Goal: Task Accomplishment & Management: Use online tool/utility

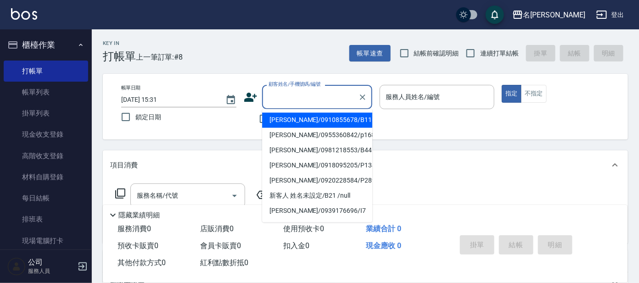
click at [312, 97] on input "顧客姓名/手機號碼/編號" at bounding box center [310, 97] width 88 height 16
type input "ㄣ"
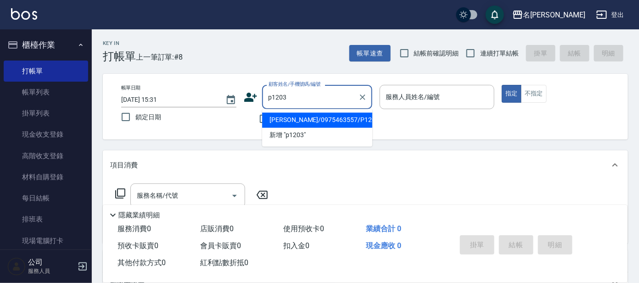
click at [315, 115] on li "[PERSON_NAME]/0975463557/P1203" at bounding box center [317, 120] width 110 height 15
type input "[PERSON_NAME]/0975463557/P1203"
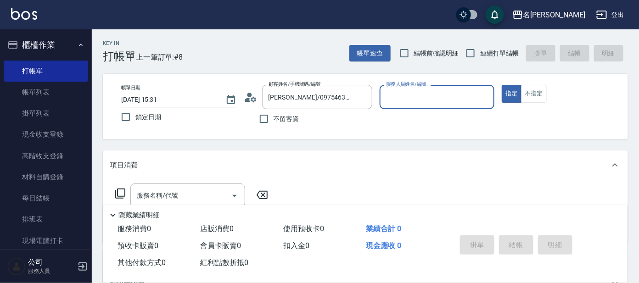
click at [424, 93] on input "服務人員姓名/編號" at bounding box center [437, 97] width 107 height 16
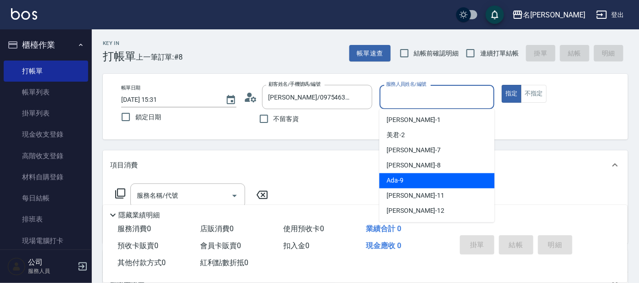
click at [426, 175] on div "Ada -9" at bounding box center [436, 180] width 115 height 15
type input "Ada-9"
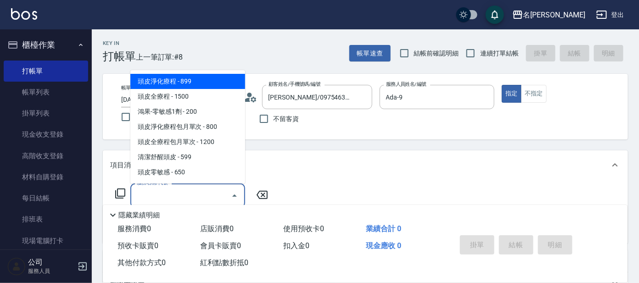
click at [174, 188] on input "服務名稱/代號" at bounding box center [180, 196] width 93 height 16
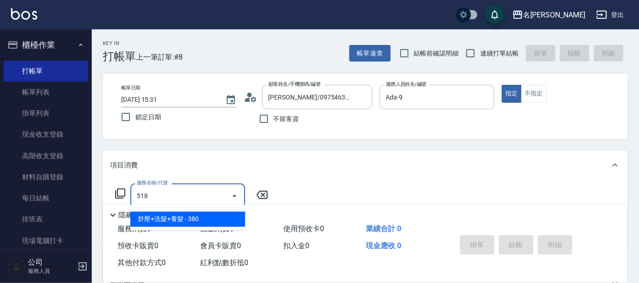
click at [151, 223] on span "舒壓+洗髮+養髮 - 380" at bounding box center [187, 219] width 115 height 15
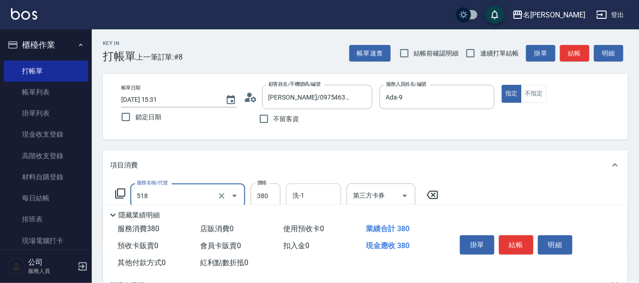
type input "舒壓+洗髮+養髮(518)"
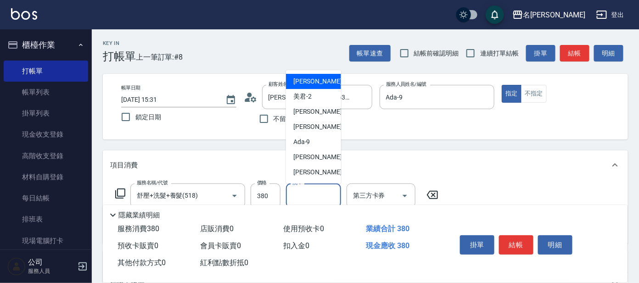
click at [317, 193] on input "洗-1" at bounding box center [313, 196] width 47 height 16
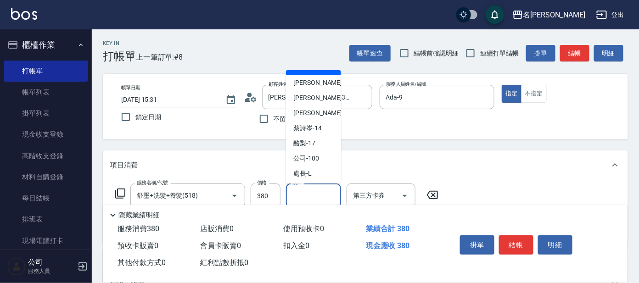
scroll to position [75, 0]
click at [325, 135] on div "酪梨 -17" at bounding box center [313, 142] width 55 height 15
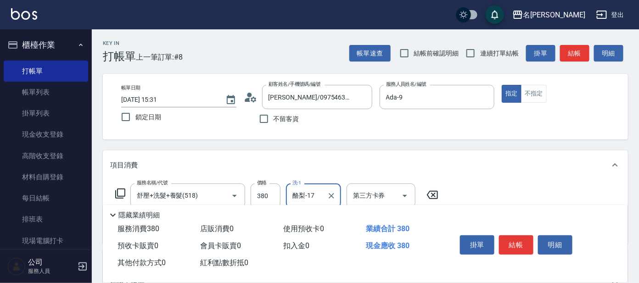
type input "酪梨-17"
drag, startPoint x: 514, startPoint y: 241, endPoint x: 491, endPoint y: 245, distance: 23.8
click at [507, 242] on button "結帳" at bounding box center [516, 244] width 34 height 19
